Goal: Find specific page/section: Find specific page/section

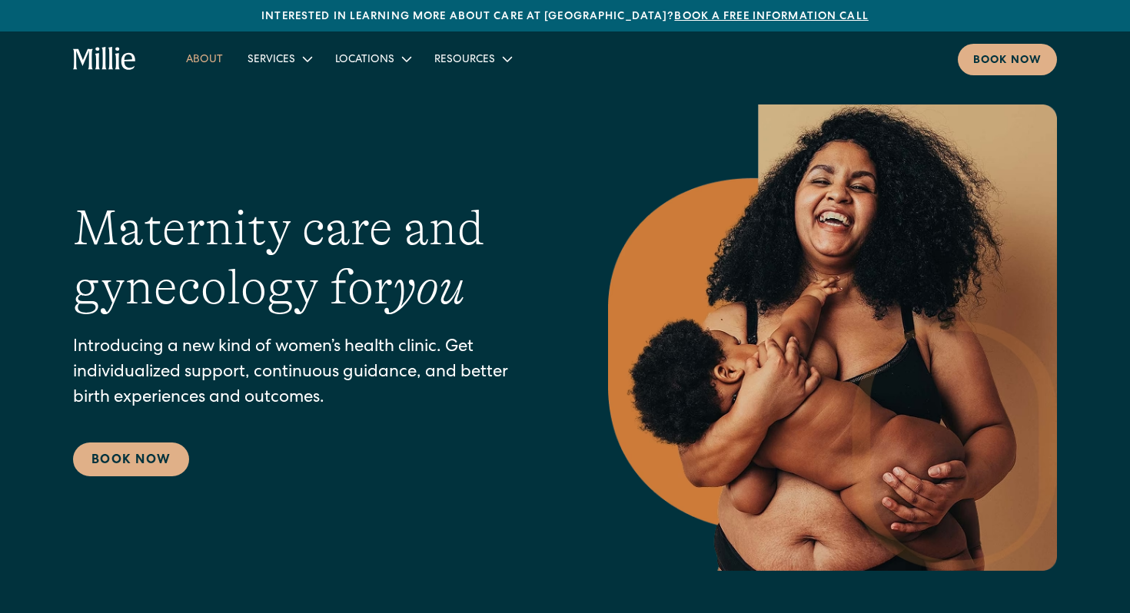
click at [211, 70] on link "About" at bounding box center [204, 58] width 61 height 25
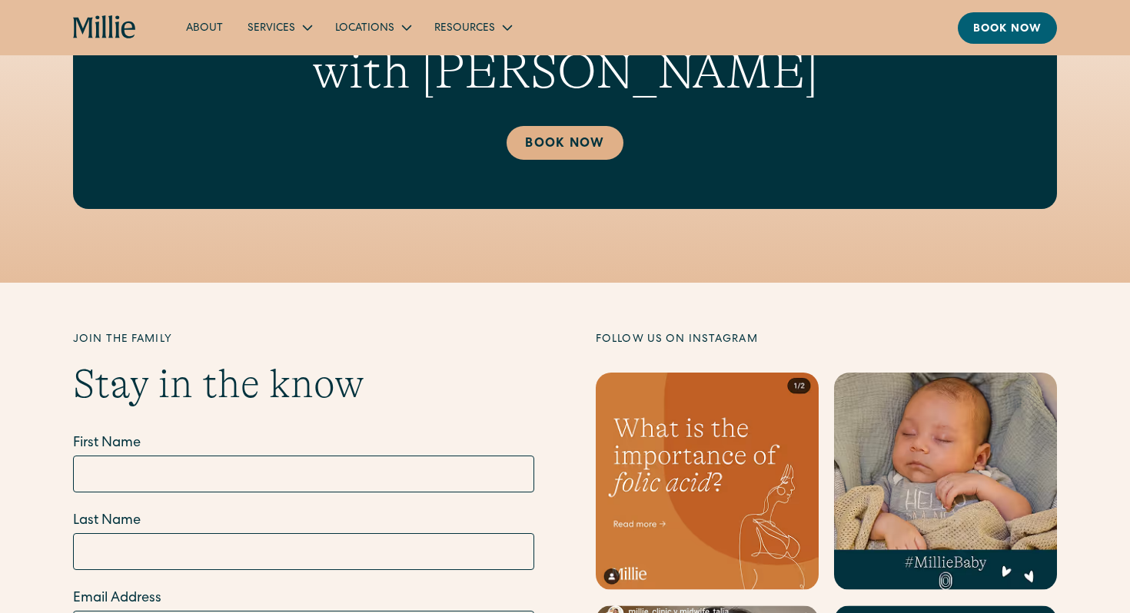
scroll to position [4983, 0]
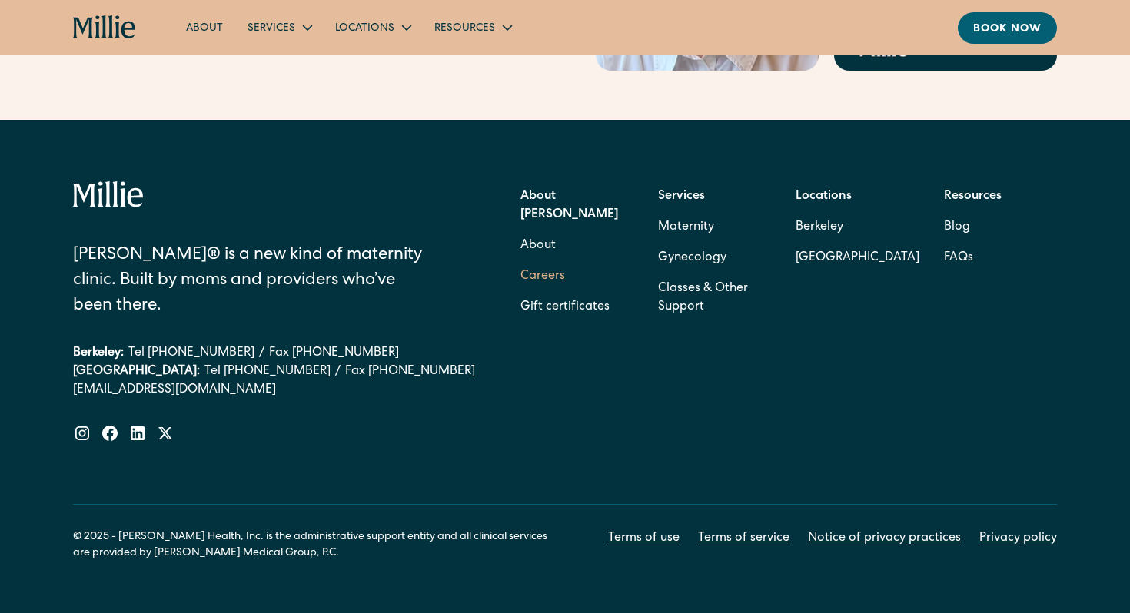
click at [525, 261] on link "Careers" at bounding box center [542, 276] width 45 height 31
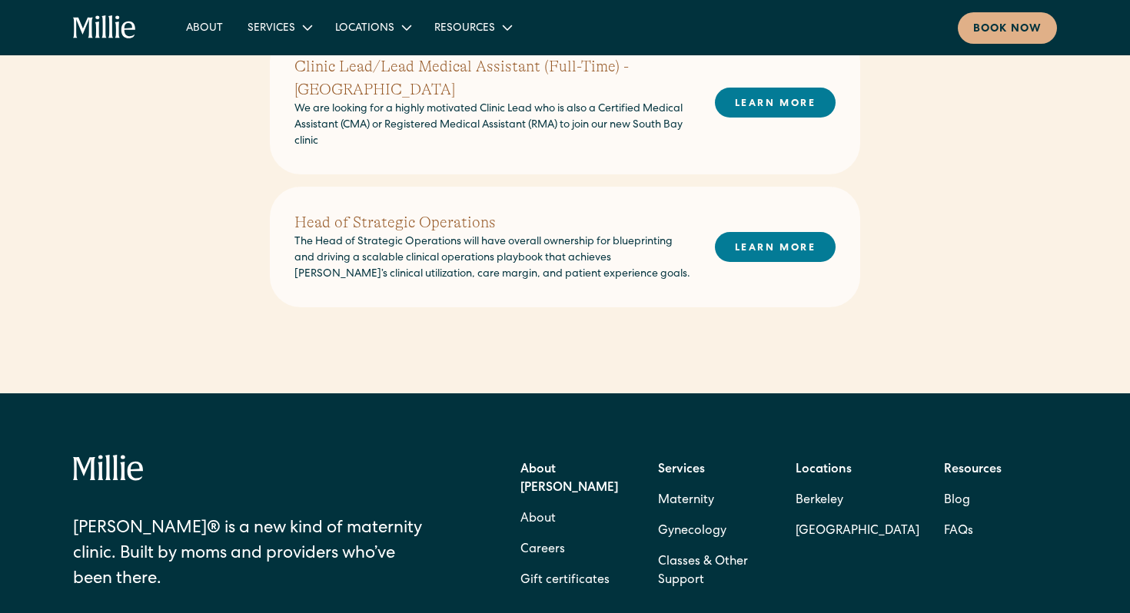
scroll to position [787, 0]
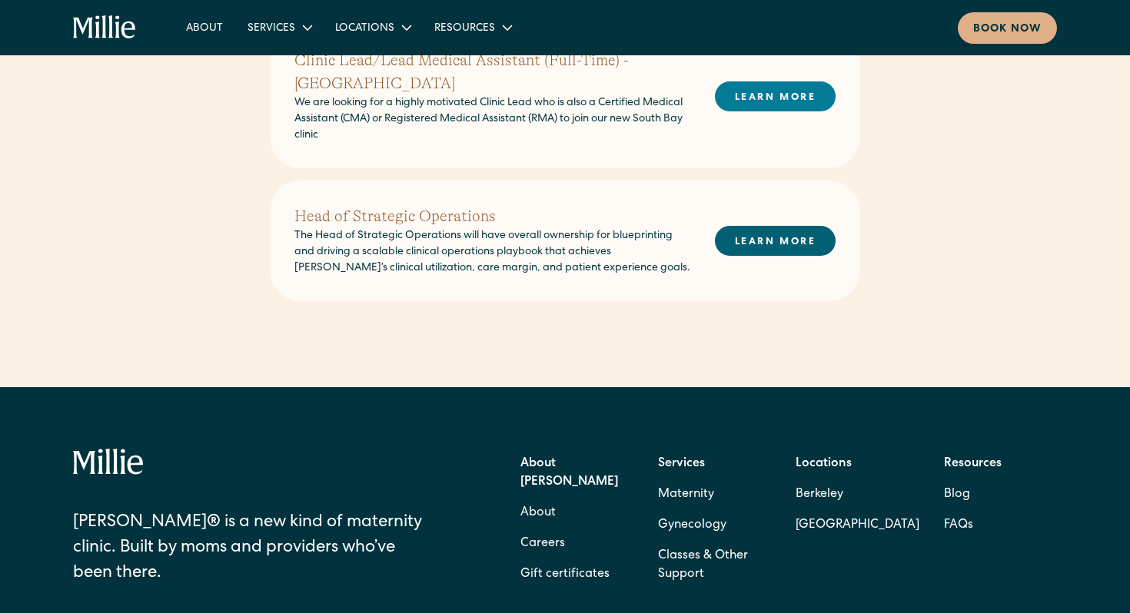
click at [728, 226] on link "LEARN MORE" at bounding box center [775, 241] width 121 height 30
